Goal: Check status

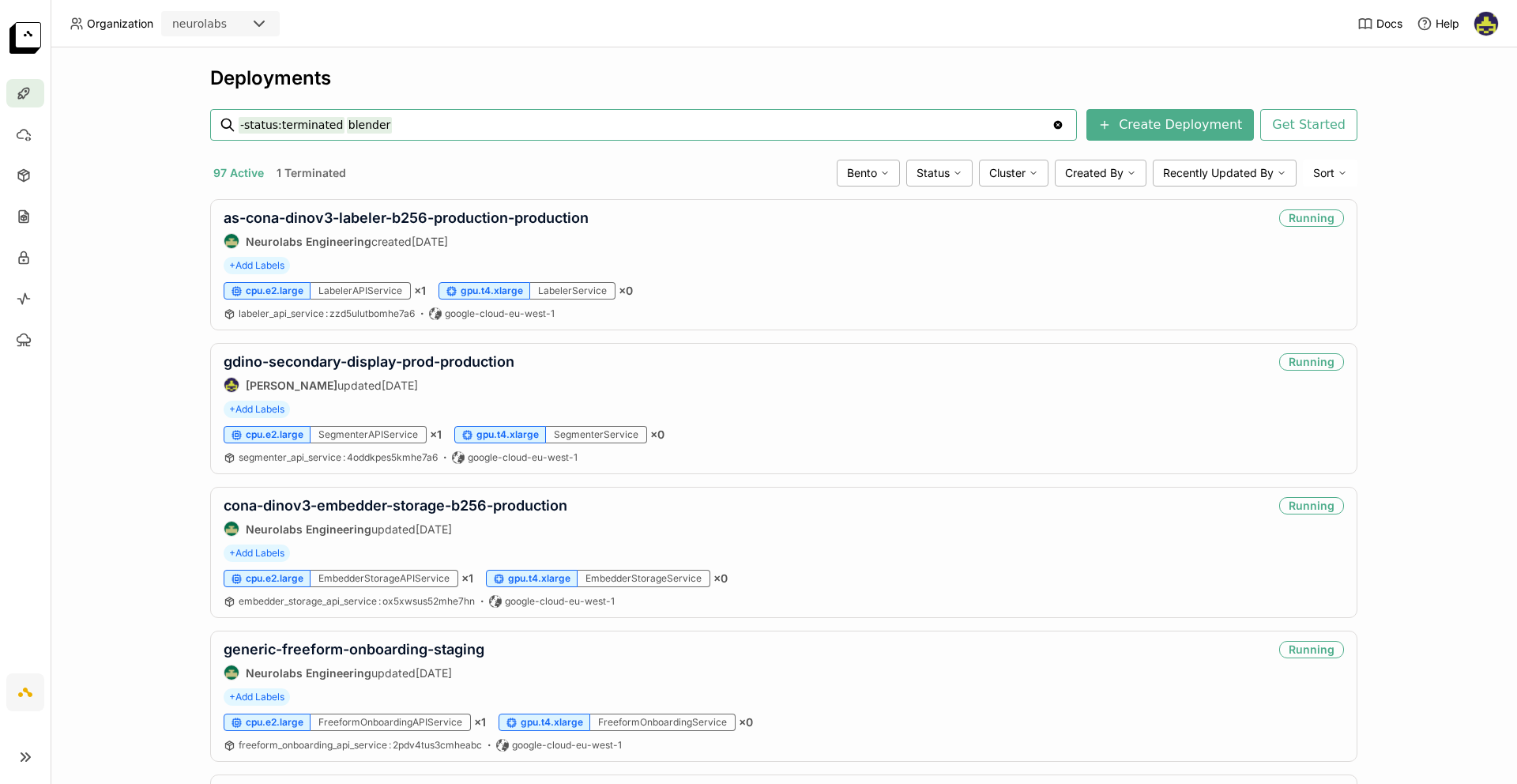
type input "-status:terminated blender"
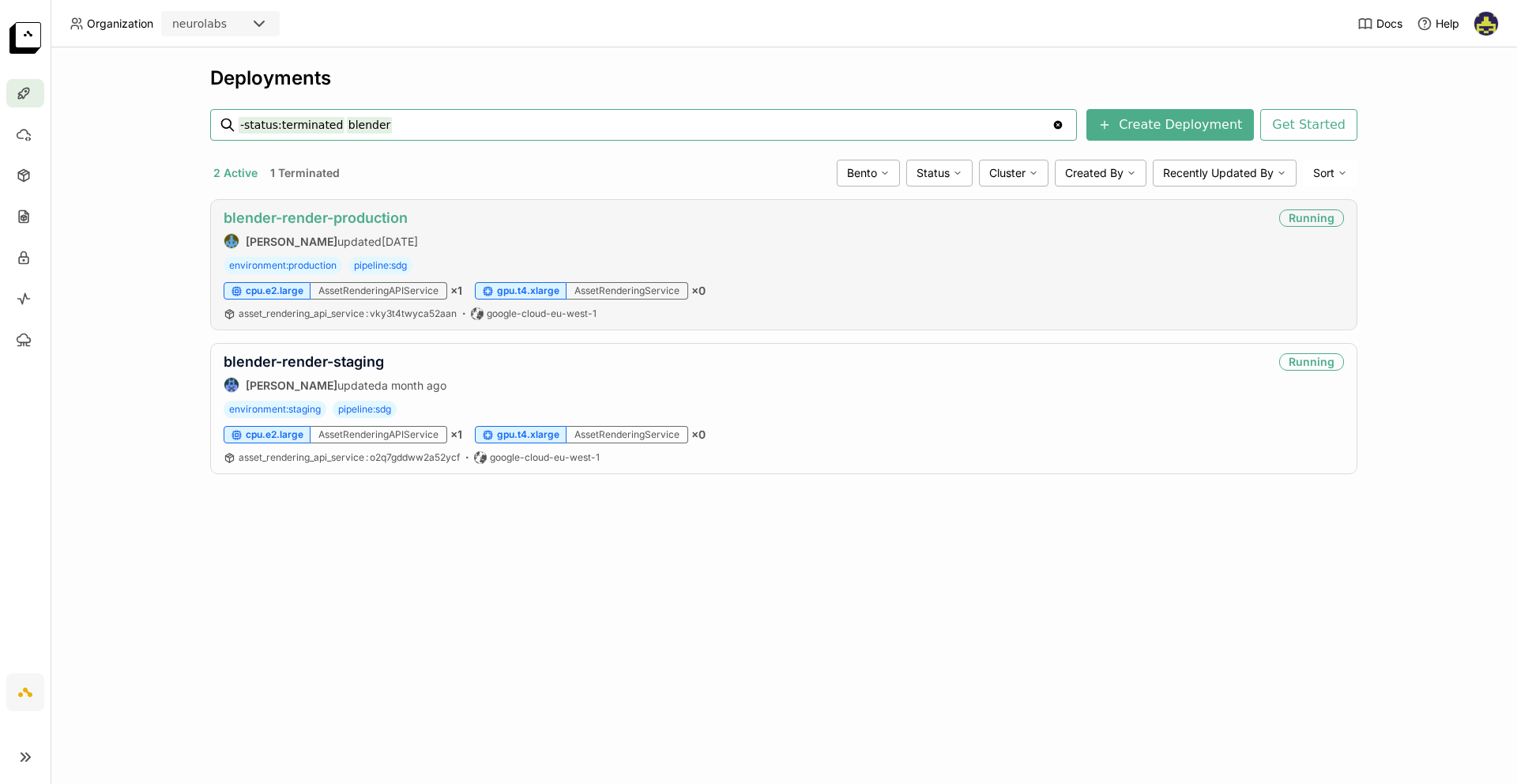
click at [388, 218] on link "blender-render-production" at bounding box center [315, 217] width 184 height 16
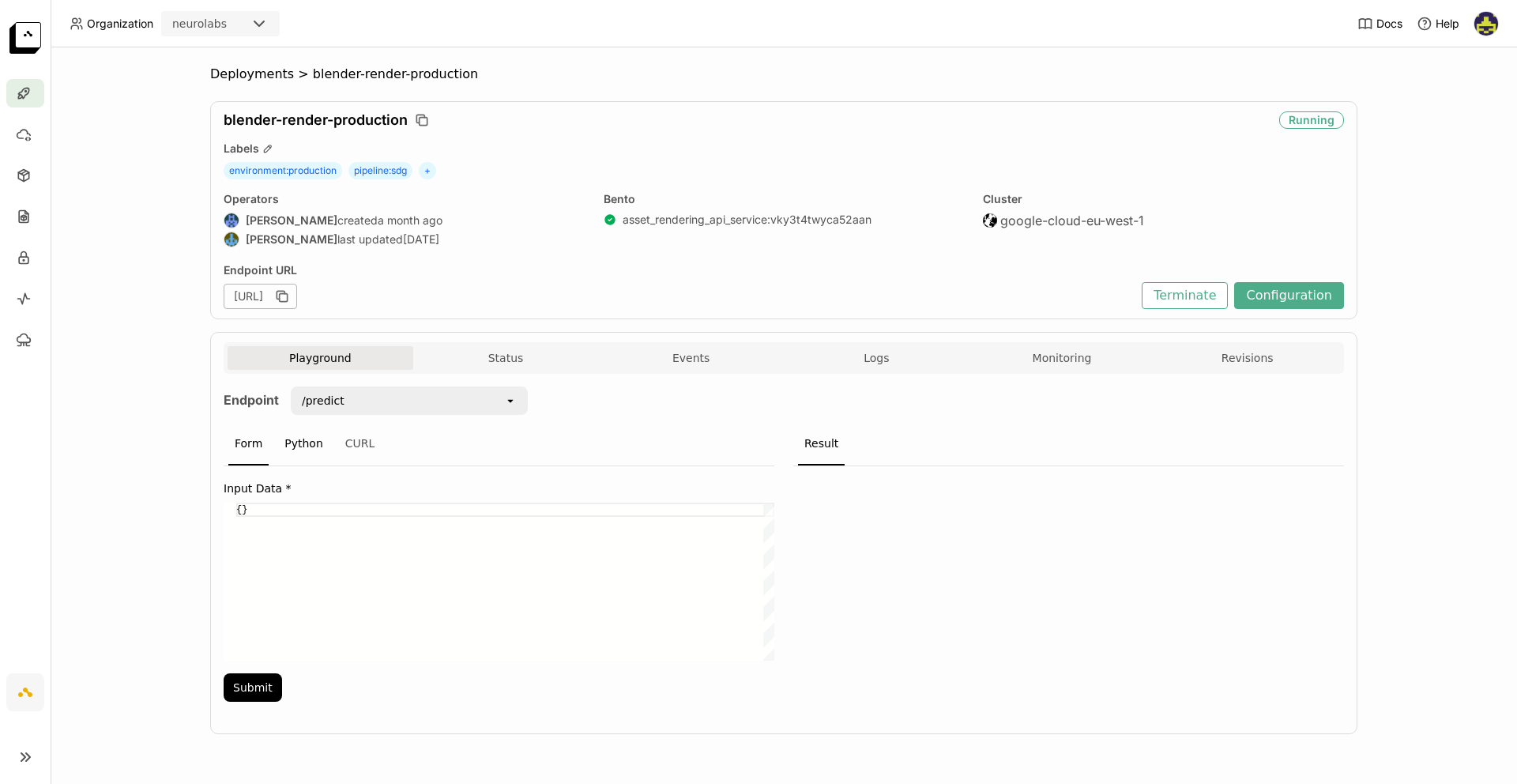
click at [292, 444] on div "Python" at bounding box center [304, 444] width 51 height 43
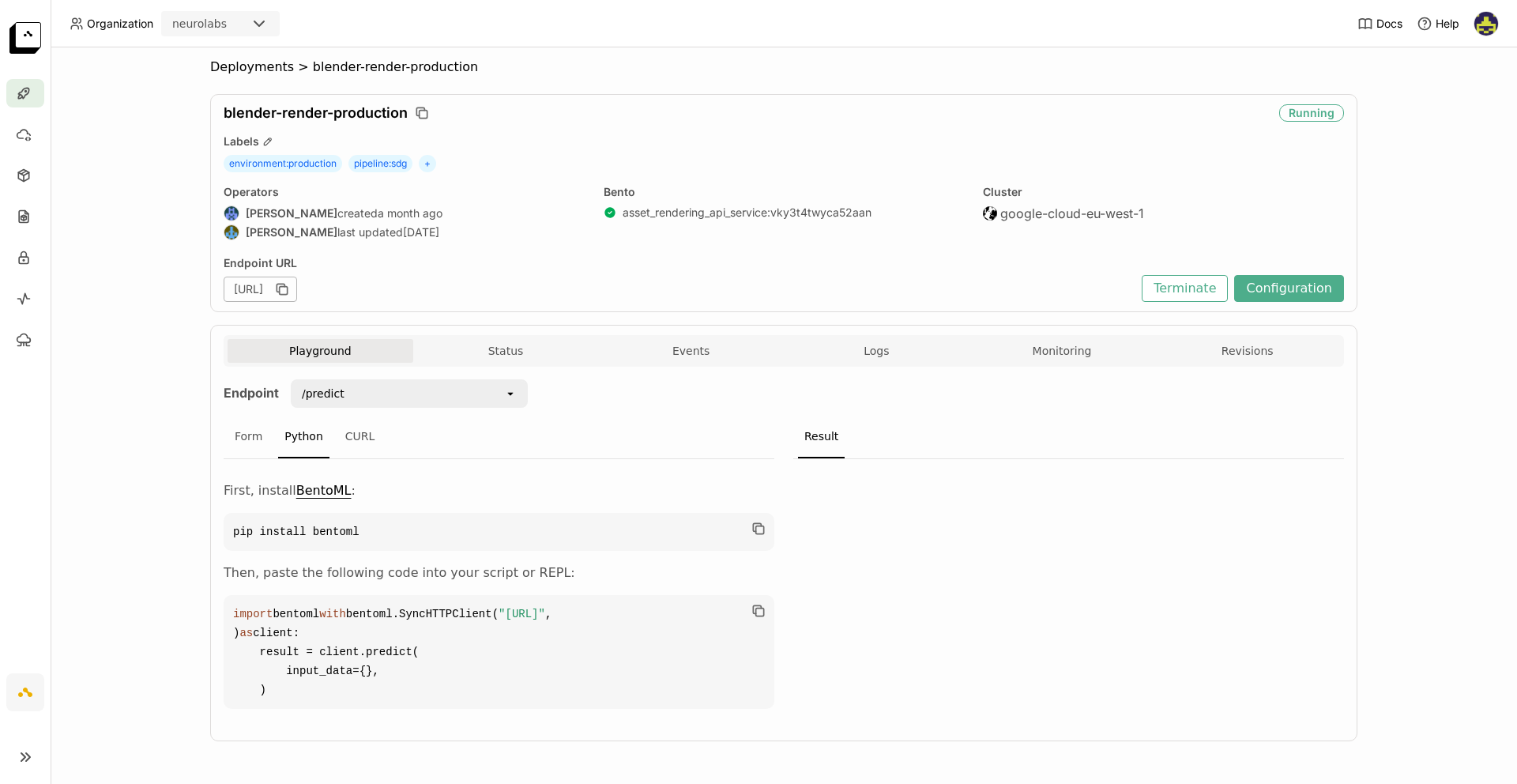
scroll to position [64, 0]
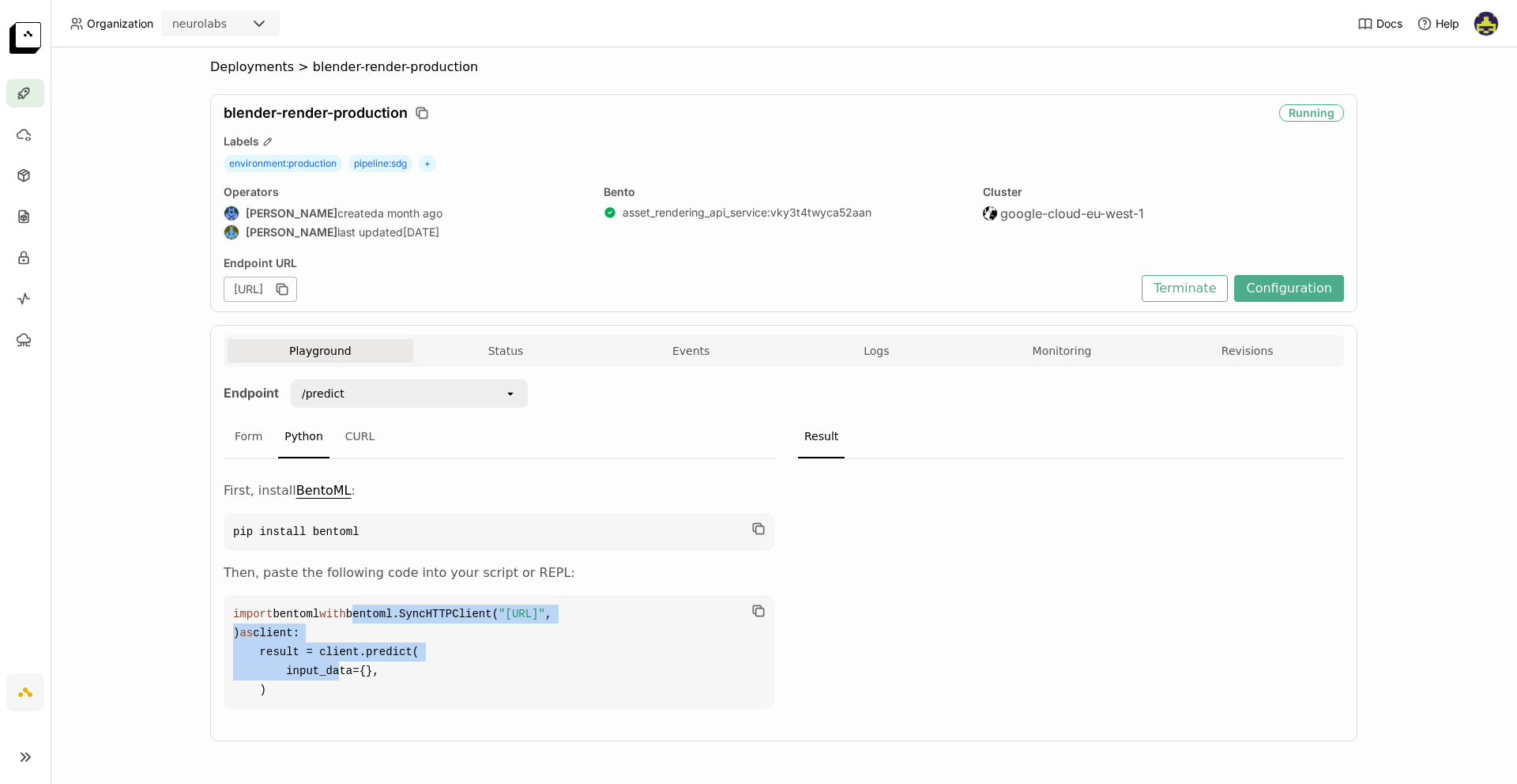
drag, startPoint x: 262, startPoint y: 595, endPoint x: 324, endPoint y: 676, distance: 102.0
click at [324, 676] on code "import bentoml with bentoml.SyncHTTPClient( "[URL]" , ) as client: result = cli…" at bounding box center [498, 651] width 551 height 114
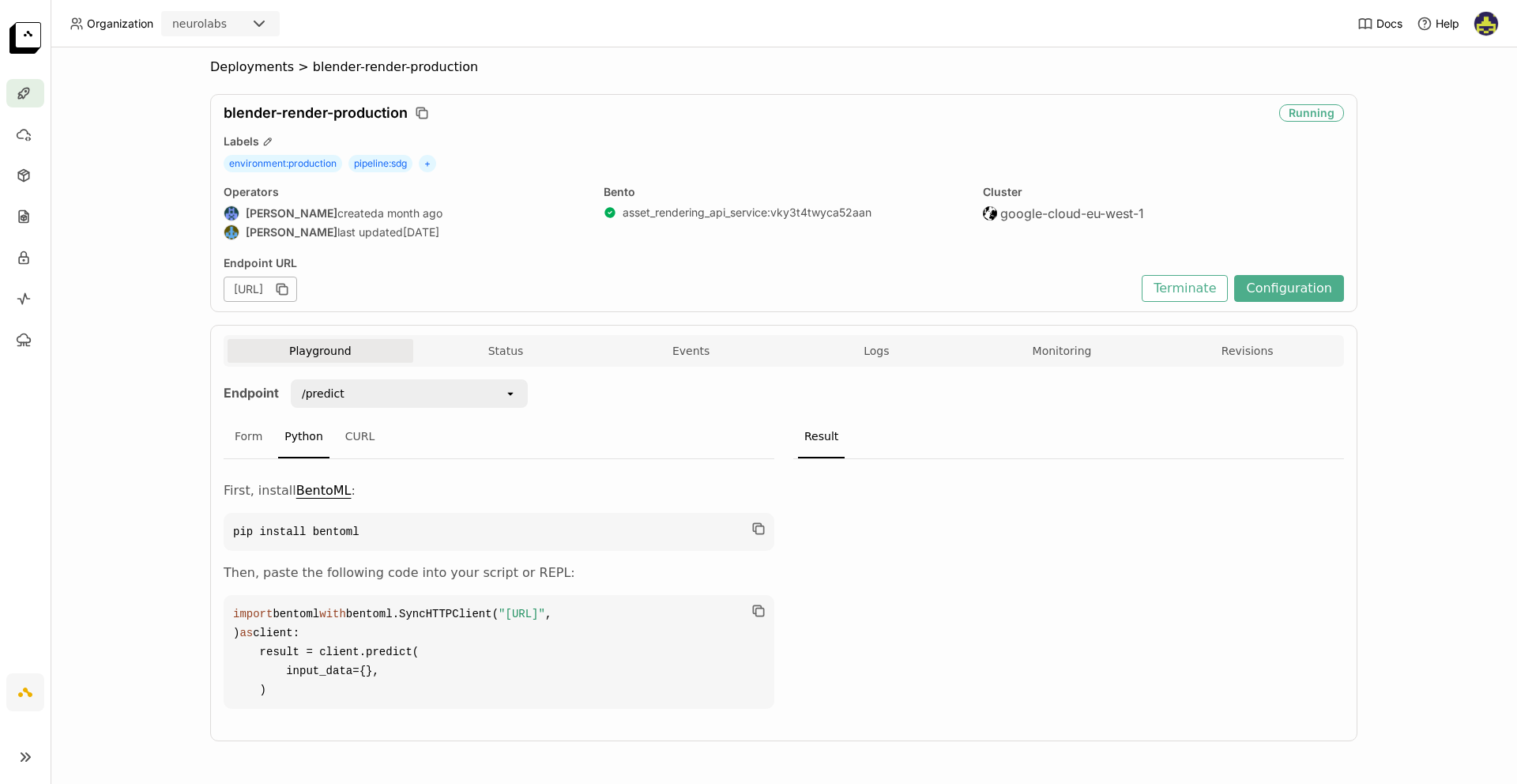
click at [362, 678] on code "import bentoml with bentoml.SyncHTTPClient( "[URL]" , ) as client: result = cli…" at bounding box center [498, 651] width 551 height 114
drag, startPoint x: 324, startPoint y: 692, endPoint x: 213, endPoint y: 583, distance: 155.6
click at [213, 581] on div "Playground Status Events Logs Monitoring Revisions Endpoint /predict open Form …" at bounding box center [783, 533] width 1147 height 417
click at [263, 416] on div "Form Python CURL" at bounding box center [498, 437] width 551 height 44
click at [257, 416] on div "Form" at bounding box center [248, 437] width 40 height 43
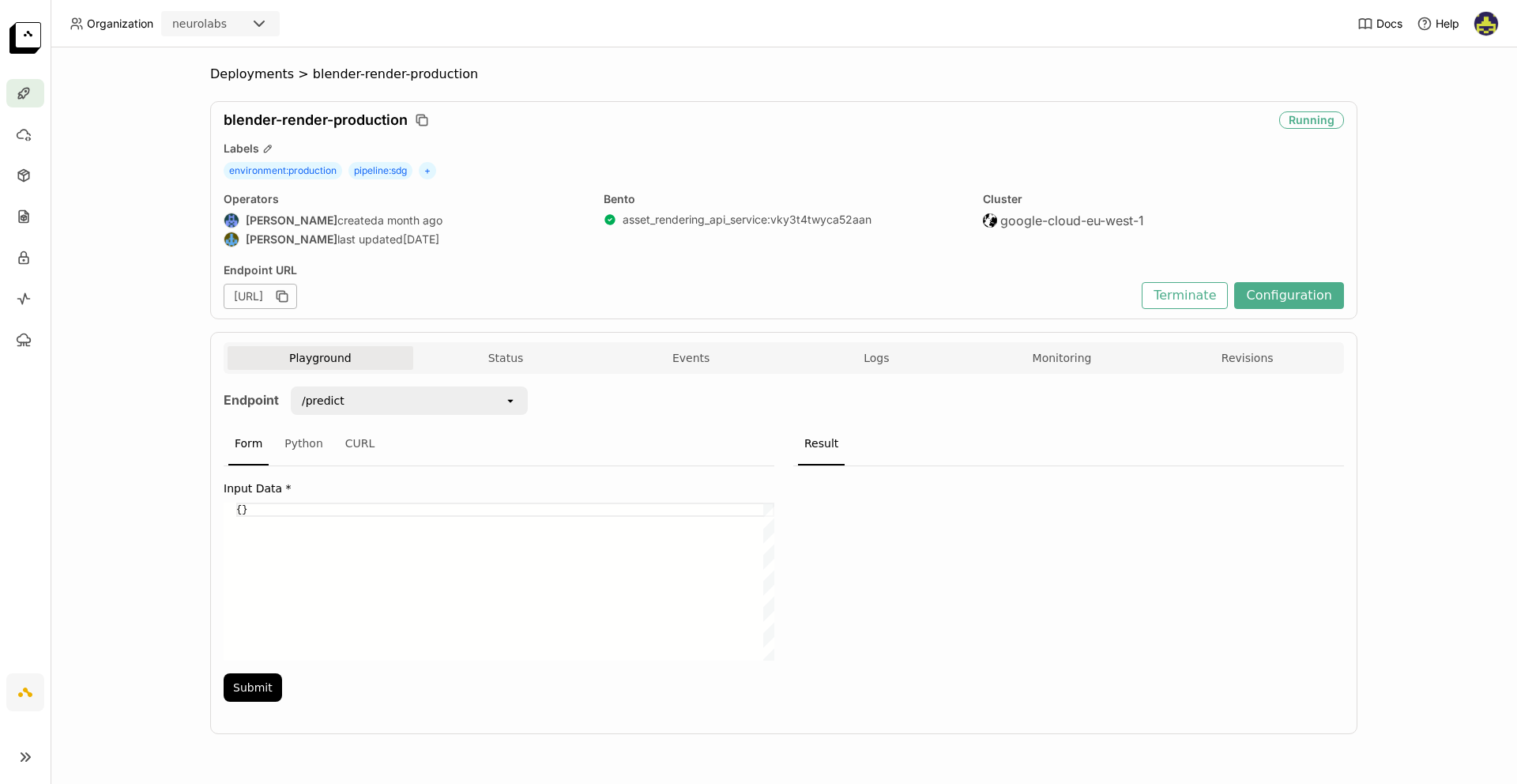
scroll to position [0, 0]
click at [296, 447] on div "Python" at bounding box center [304, 444] width 51 height 43
